Goal: Task Accomplishment & Management: Manage account settings

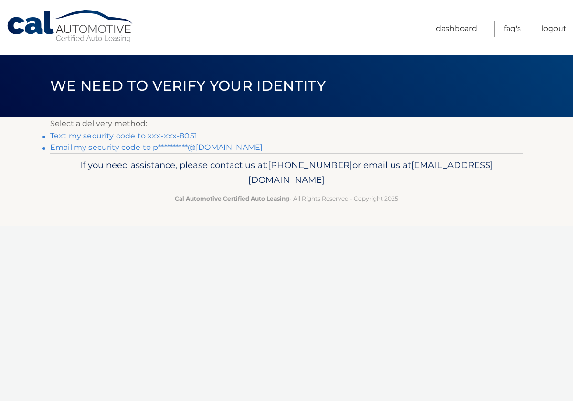
click at [136, 136] on link "Text my security code to xxx-xxx-8051" at bounding box center [123, 135] width 147 height 9
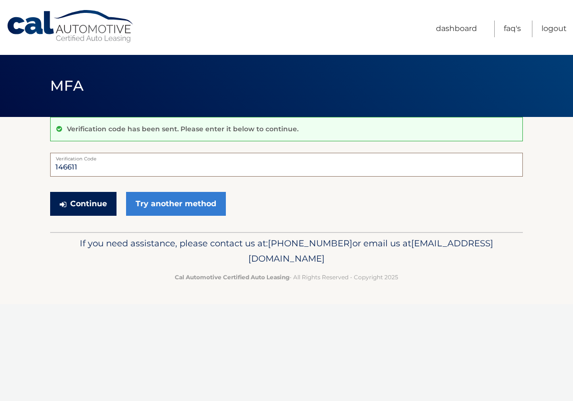
type input "146611"
click at [61, 206] on icon "submit" at bounding box center [63, 204] width 7 height 8
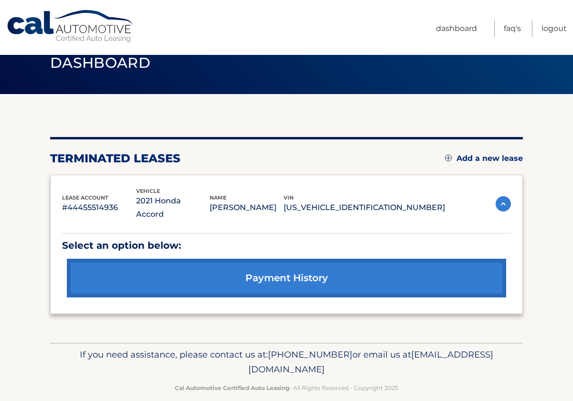
scroll to position [22, 0]
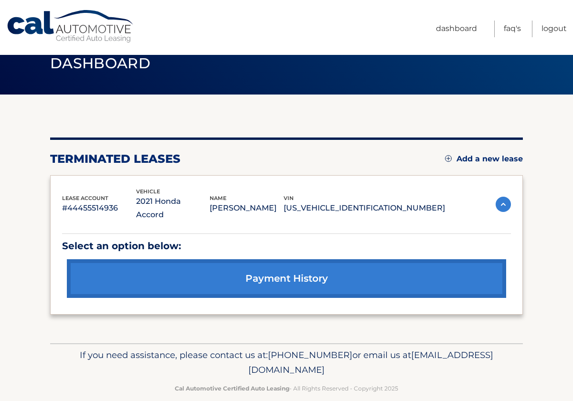
click at [505, 198] on img at bounding box center [502, 204] width 15 height 15
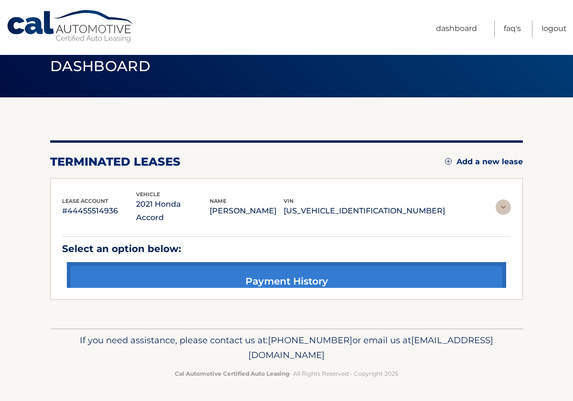
scroll to position [0, 0]
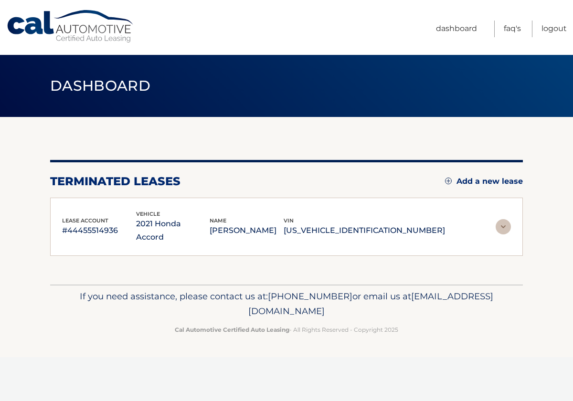
click at [501, 219] on img at bounding box center [502, 226] width 15 height 15
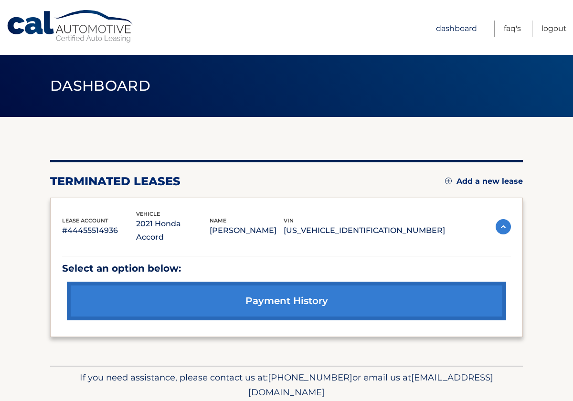
click at [459, 30] on link "Dashboard" at bounding box center [456, 29] width 41 height 17
click at [445, 28] on link "Dashboard" at bounding box center [456, 29] width 41 height 17
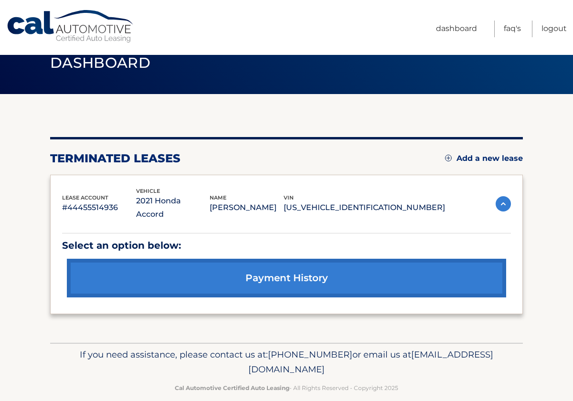
scroll to position [22, 0]
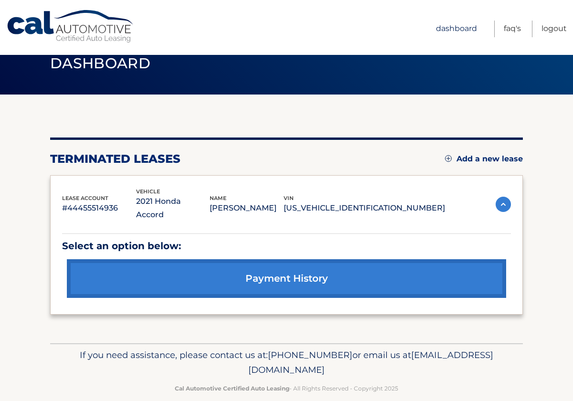
click at [458, 30] on link "Dashboard" at bounding box center [456, 29] width 41 height 17
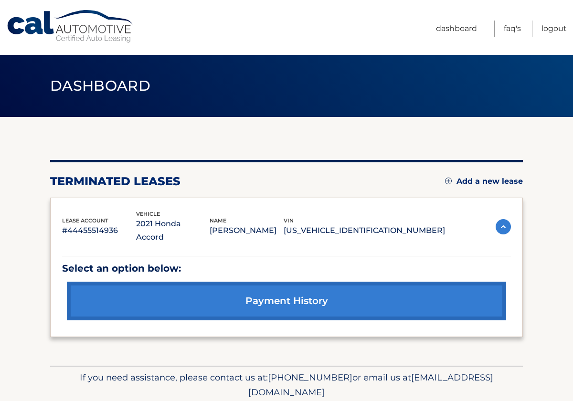
click at [156, 283] on link "payment history" at bounding box center [286, 300] width 439 height 39
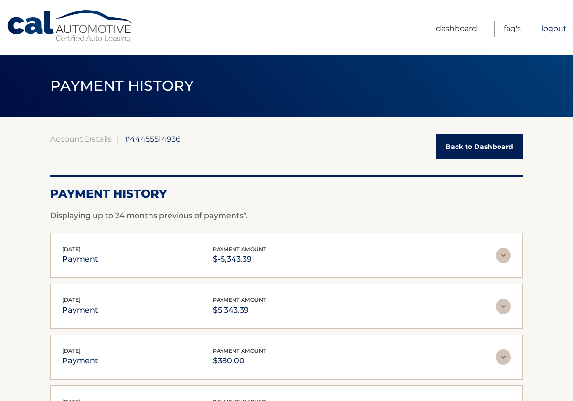
click at [552, 29] on link "Logout" at bounding box center [553, 29] width 25 height 17
